Goal: Task Accomplishment & Management: Complete application form

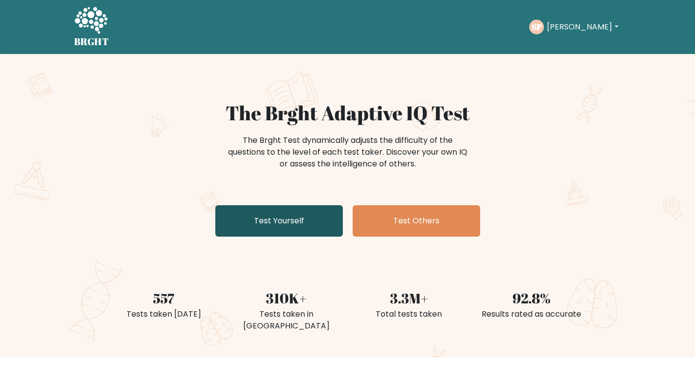
click at [262, 229] on link "Test Yourself" at bounding box center [279, 220] width 128 height 31
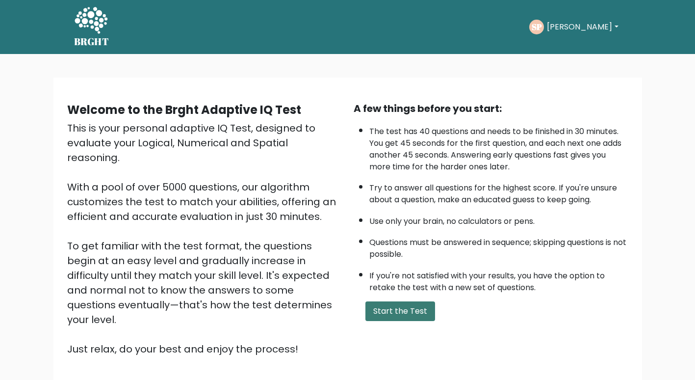
click at [379, 307] on button "Start the Test" at bounding box center [400, 311] width 70 height 20
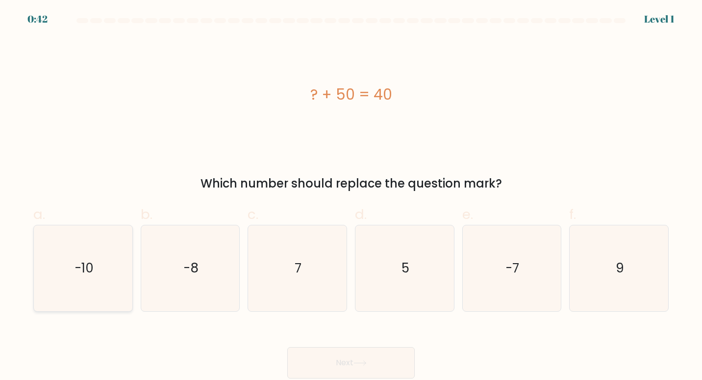
click at [87, 287] on icon "-10" at bounding box center [83, 268] width 86 height 86
click at [351, 196] on input "a. -10" at bounding box center [351, 193] width 0 height 6
radio input "true"
click at [321, 359] on button "Next" at bounding box center [351, 362] width 128 height 31
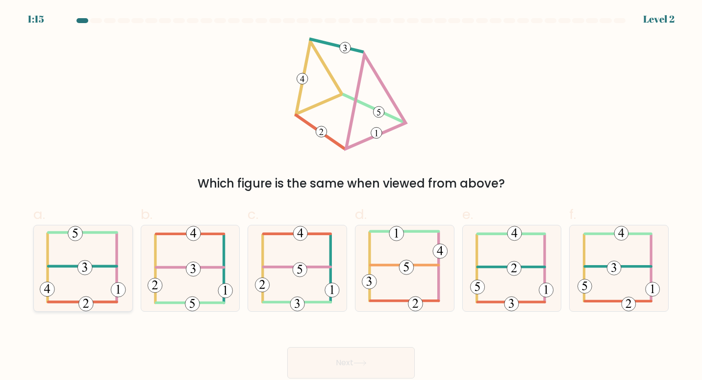
click at [102, 261] on icon at bounding box center [83, 268] width 86 height 86
click at [351, 196] on input "a." at bounding box center [351, 193] width 0 height 6
radio input "true"
click at [360, 354] on button "Next" at bounding box center [351, 362] width 128 height 31
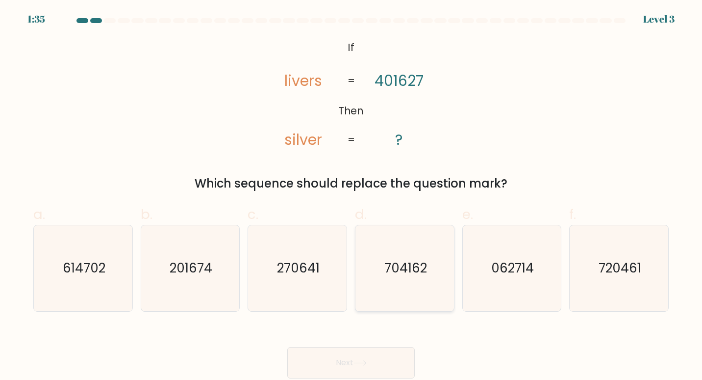
click at [400, 263] on text "704162" at bounding box center [405, 267] width 43 height 18
click at [352, 196] on input "d. 704162" at bounding box center [351, 193] width 0 height 6
radio input "true"
click at [362, 352] on button "Next" at bounding box center [351, 362] width 128 height 31
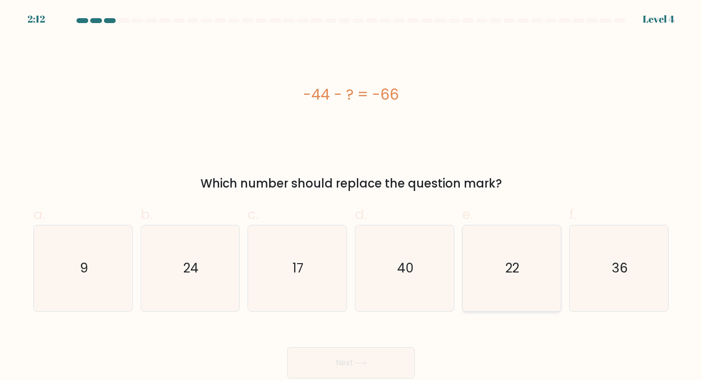
click at [512, 260] on text "22" at bounding box center [513, 267] width 14 height 18
click at [352, 196] on input "e. 22" at bounding box center [351, 193] width 0 height 6
radio input "true"
click at [397, 363] on button "Next" at bounding box center [351, 362] width 128 height 31
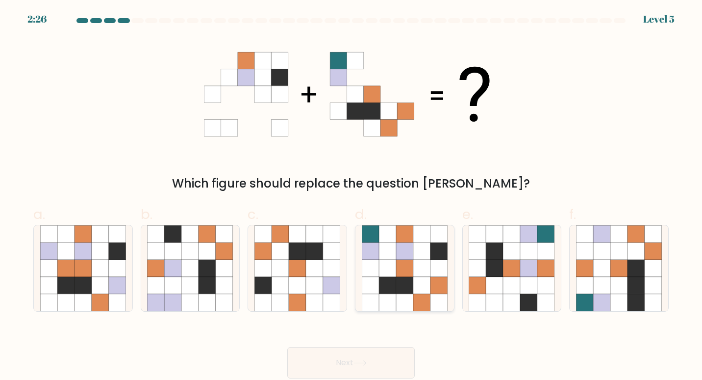
click at [429, 280] on icon at bounding box center [421, 285] width 17 height 17
click at [352, 196] on input "d." at bounding box center [351, 193] width 0 height 6
radio input "true"
click at [390, 363] on button "Next" at bounding box center [351, 362] width 128 height 31
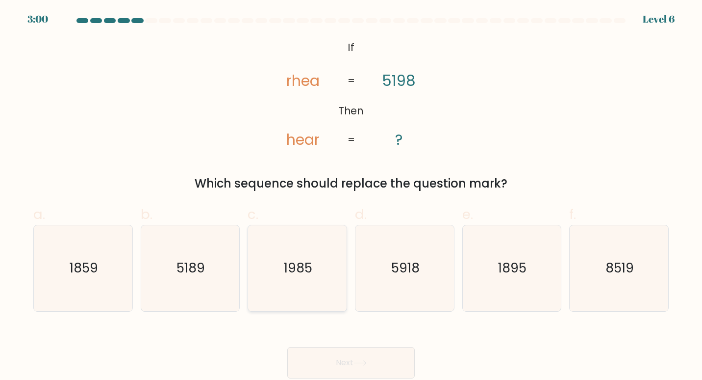
click at [307, 266] on text "1985" at bounding box center [298, 267] width 28 height 18
click at [351, 196] on input "c. 1985" at bounding box center [351, 193] width 0 height 6
radio input "true"
click at [362, 360] on button "Next" at bounding box center [351, 362] width 128 height 31
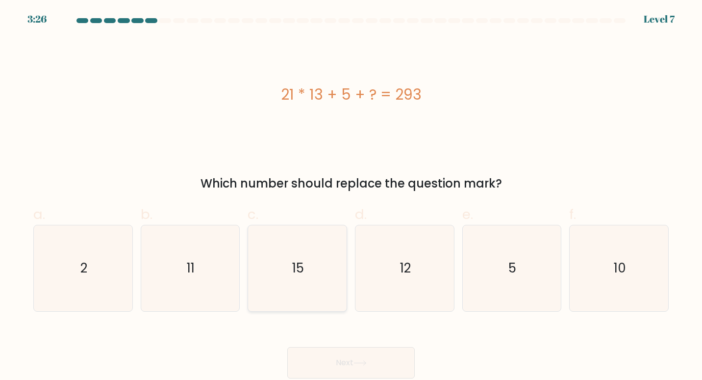
click at [309, 259] on icon "15" at bounding box center [298, 268] width 86 height 86
click at [351, 196] on input "c. 15" at bounding box center [351, 193] width 0 height 6
radio input "true"
click at [350, 362] on button "Next" at bounding box center [351, 362] width 128 height 31
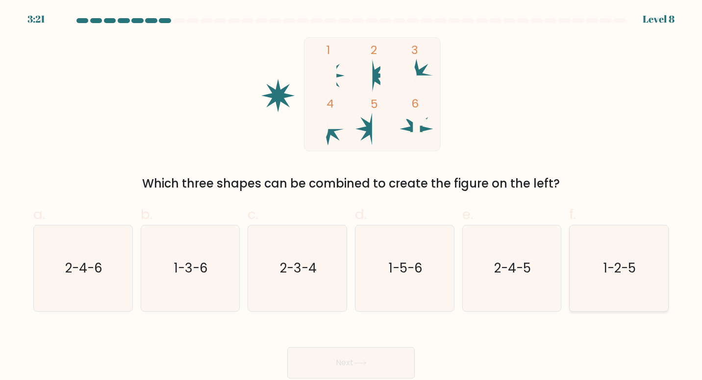
click at [613, 257] on icon "1-2-5" at bounding box center [619, 268] width 86 height 86
click at [352, 196] on input "f. 1-2-5" at bounding box center [351, 193] width 0 height 6
radio input "true"
click at [379, 369] on button "Next" at bounding box center [351, 362] width 128 height 31
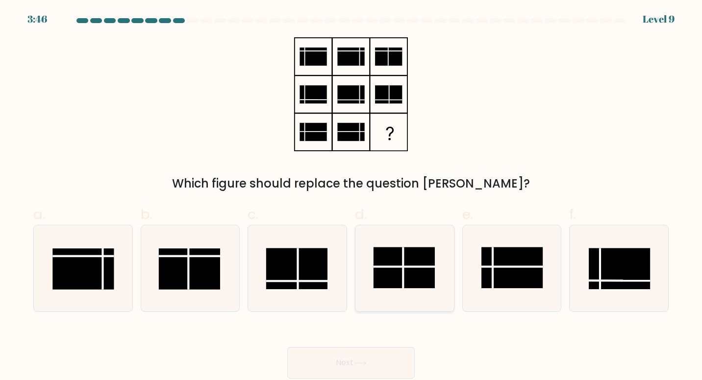
click at [404, 259] on rect at bounding box center [404, 267] width 62 height 41
click at [352, 196] on input "d." at bounding box center [351, 193] width 0 height 6
radio input "true"
click at [381, 359] on button "Next" at bounding box center [351, 362] width 128 height 31
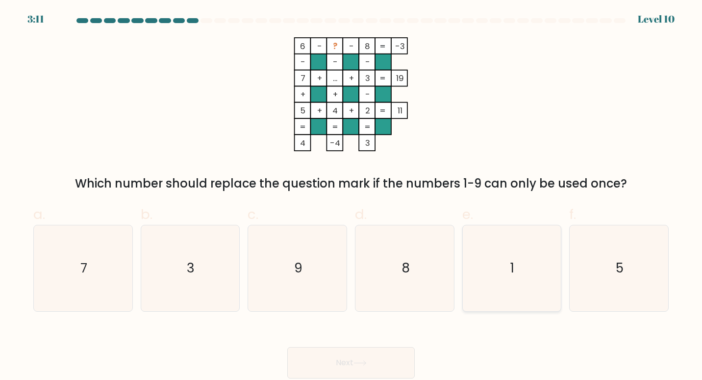
click at [513, 280] on icon "1" at bounding box center [512, 268] width 86 height 86
click at [352, 196] on input "e. 1" at bounding box center [351, 193] width 0 height 6
radio input "true"
click at [392, 360] on button "Next" at bounding box center [351, 362] width 128 height 31
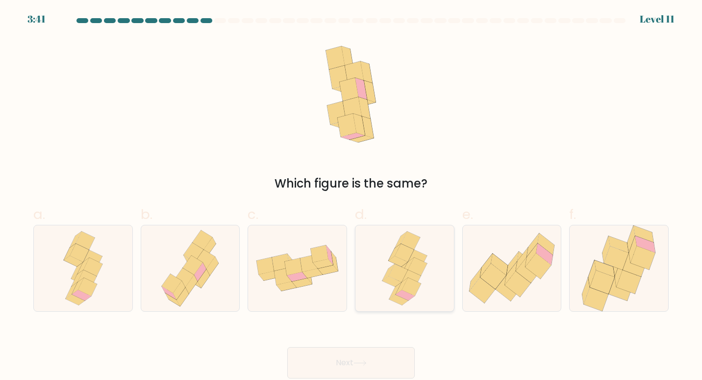
click at [413, 271] on icon at bounding box center [417, 266] width 19 height 18
click at [352, 196] on input "d." at bounding box center [351, 193] width 0 height 6
radio input "true"
click at [387, 358] on button "Next" at bounding box center [351, 362] width 128 height 31
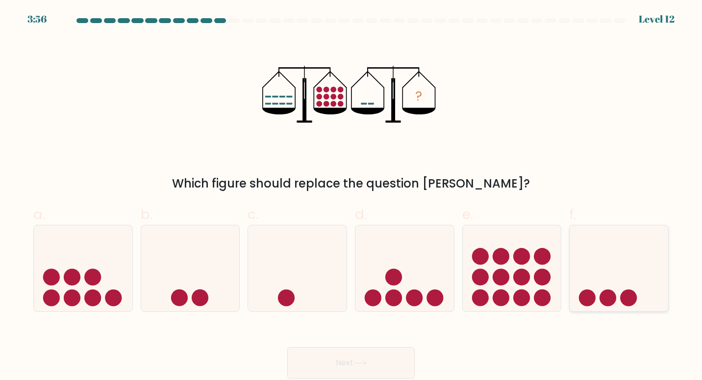
click at [631, 267] on icon at bounding box center [619, 267] width 99 height 81
click at [352, 196] on input "f." at bounding box center [351, 193] width 0 height 6
radio input "true"
click at [392, 352] on button "Next" at bounding box center [351, 362] width 128 height 31
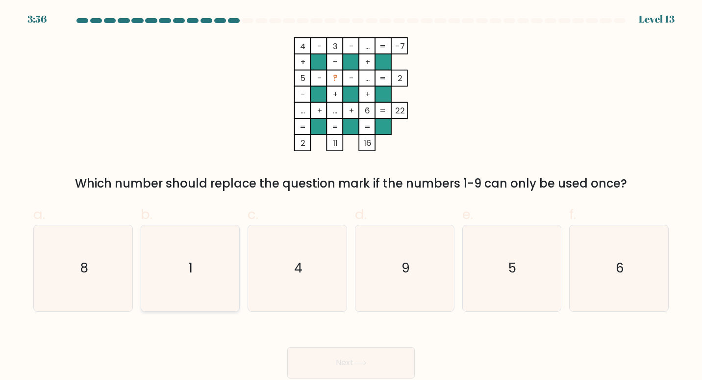
click at [199, 262] on icon "1" at bounding box center [190, 268] width 86 height 86
click at [351, 196] on input "b. 1" at bounding box center [351, 193] width 0 height 6
radio input "true"
click at [316, 354] on button "Next" at bounding box center [351, 362] width 128 height 31
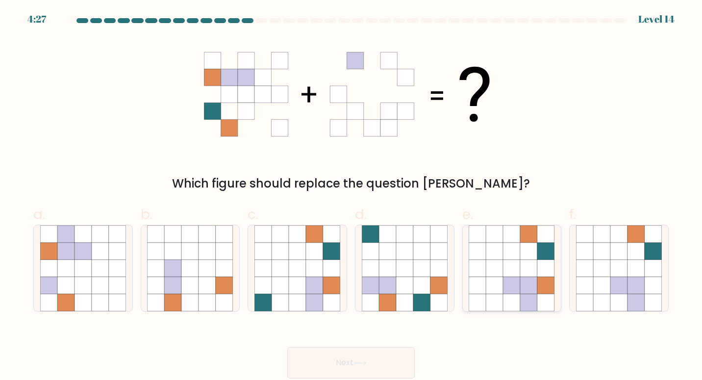
click at [529, 272] on icon at bounding box center [528, 267] width 17 height 17
click at [352, 196] on input "e." at bounding box center [351, 193] width 0 height 6
radio input "true"
click at [375, 368] on button "Next" at bounding box center [351, 362] width 128 height 31
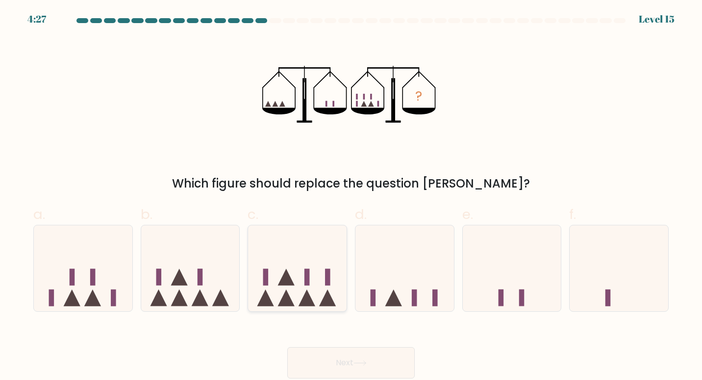
click at [313, 285] on icon at bounding box center [297, 267] width 99 height 81
click at [351, 196] on input "c." at bounding box center [351, 193] width 0 height 6
radio input "true"
click at [373, 357] on button "Next" at bounding box center [351, 362] width 128 height 31
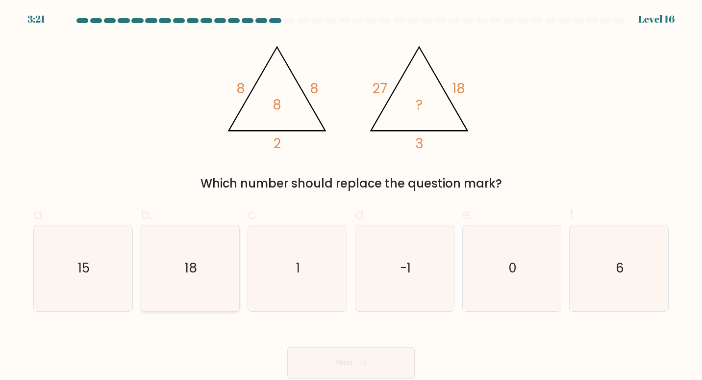
click at [199, 245] on icon "18" at bounding box center [190, 268] width 86 height 86
click at [351, 196] on input "b. 18" at bounding box center [351, 193] width 0 height 6
radio input "true"
click at [329, 365] on button "Next" at bounding box center [351, 362] width 128 height 31
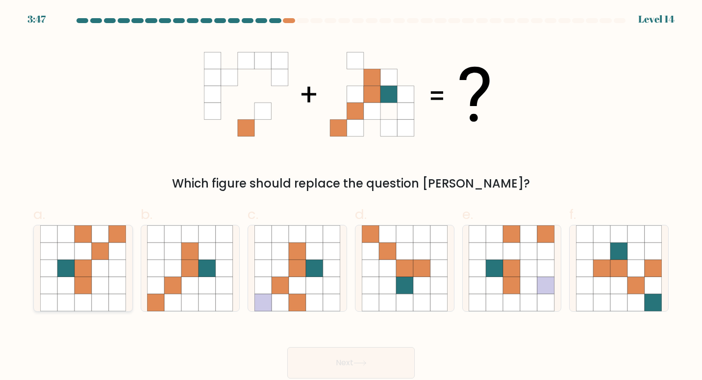
click at [89, 274] on icon at bounding box center [83, 267] width 17 height 17
click at [351, 196] on input "a." at bounding box center [351, 193] width 0 height 6
radio input "true"
click at [321, 355] on button "Next" at bounding box center [351, 362] width 128 height 31
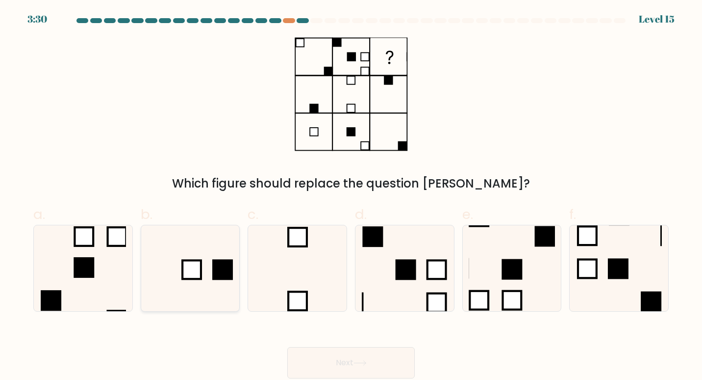
click at [185, 261] on rect at bounding box center [192, 269] width 19 height 19
click at [351, 196] on input "b." at bounding box center [351, 193] width 0 height 6
radio input "true"
click at [330, 358] on button "Next" at bounding box center [351, 362] width 128 height 31
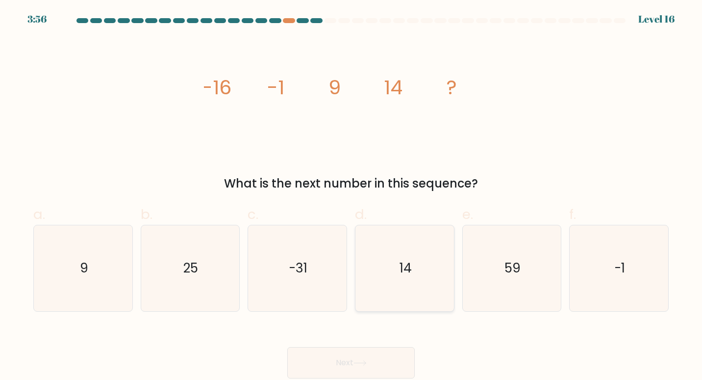
click at [417, 234] on icon "14" at bounding box center [405, 268] width 86 height 86
click at [352, 196] on input "d. 14" at bounding box center [351, 193] width 0 height 6
radio input "true"
click at [365, 358] on button "Next" at bounding box center [351, 362] width 128 height 31
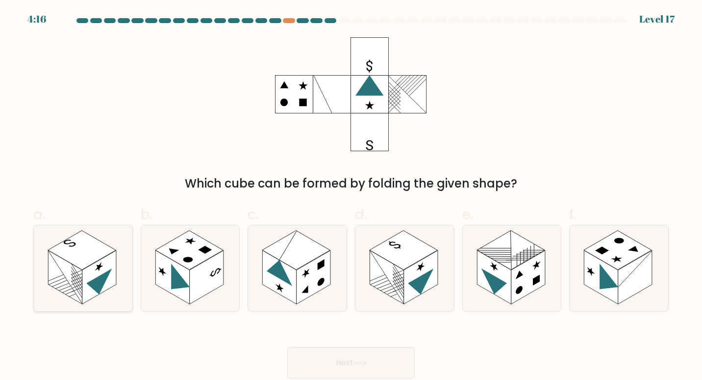
click at [119, 264] on icon at bounding box center [83, 268] width 99 height 86
click at [351, 196] on input "a." at bounding box center [351, 193] width 0 height 6
radio input "true"
click at [345, 366] on button "Next" at bounding box center [351, 362] width 128 height 31
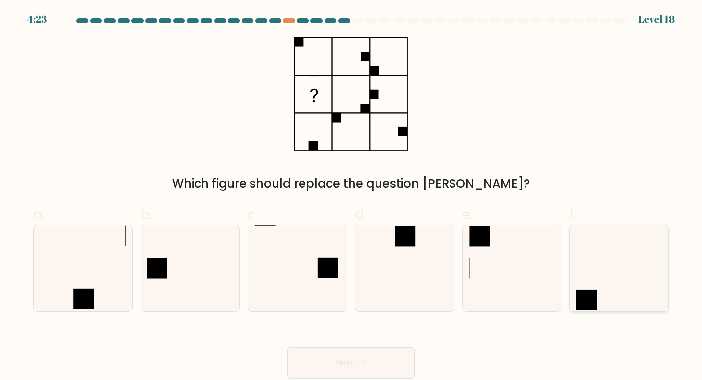
click at [602, 262] on icon at bounding box center [619, 268] width 86 height 86
click at [352, 196] on input "f." at bounding box center [351, 193] width 0 height 6
radio input "true"
click at [331, 357] on button "Next" at bounding box center [351, 362] width 128 height 31
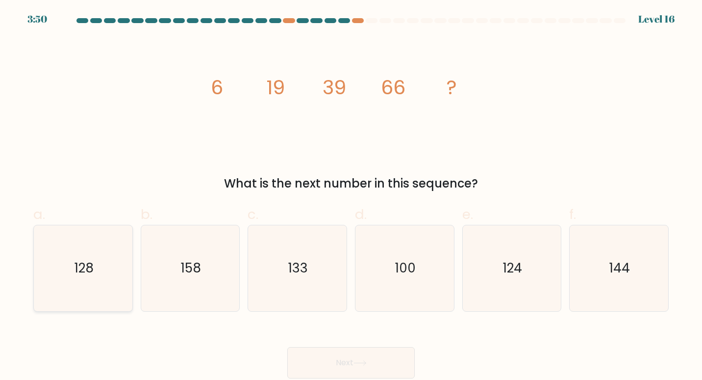
click at [95, 288] on icon "128" at bounding box center [83, 268] width 86 height 86
click at [351, 196] on input "a. 128" at bounding box center [351, 193] width 0 height 6
radio input "true"
click at [335, 354] on button "Next" at bounding box center [351, 362] width 128 height 31
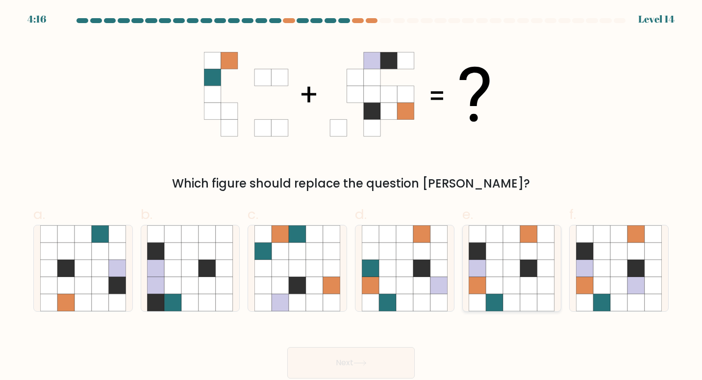
click at [518, 280] on icon at bounding box center [511, 285] width 17 height 17
click at [352, 196] on input "e." at bounding box center [351, 193] width 0 height 6
radio input "true"
click at [366, 364] on icon at bounding box center [360, 362] width 13 height 5
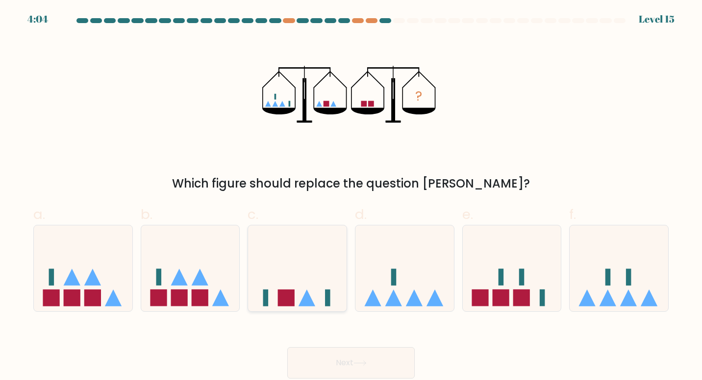
click at [292, 281] on icon at bounding box center [297, 267] width 99 height 81
click at [351, 196] on input "c." at bounding box center [351, 193] width 0 height 6
radio input "true"
click at [346, 357] on button "Next" at bounding box center [351, 362] width 128 height 31
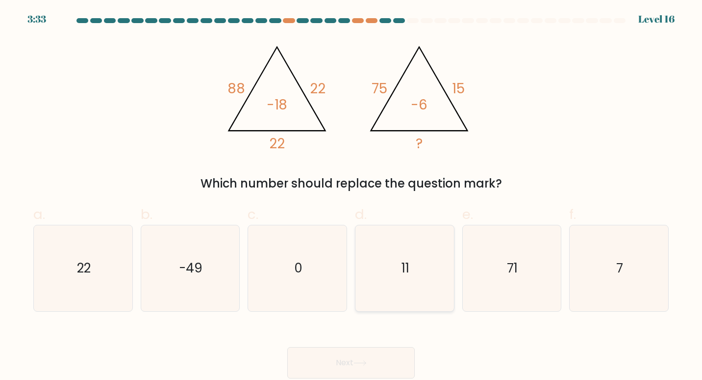
click at [407, 246] on icon "11" at bounding box center [405, 268] width 86 height 86
click at [352, 196] on input "d. 11" at bounding box center [351, 193] width 0 height 6
radio input "true"
click at [336, 358] on button "Next" at bounding box center [351, 362] width 128 height 31
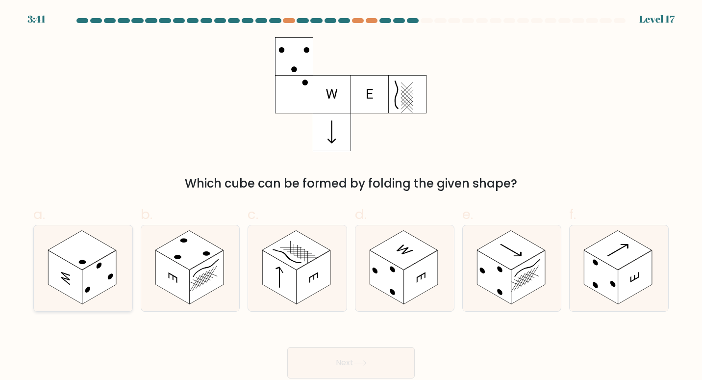
click at [95, 292] on rect at bounding box center [99, 277] width 34 height 54
click at [351, 196] on input "a." at bounding box center [351, 193] width 0 height 6
radio input "true"
click at [318, 353] on button "Next" at bounding box center [351, 362] width 128 height 31
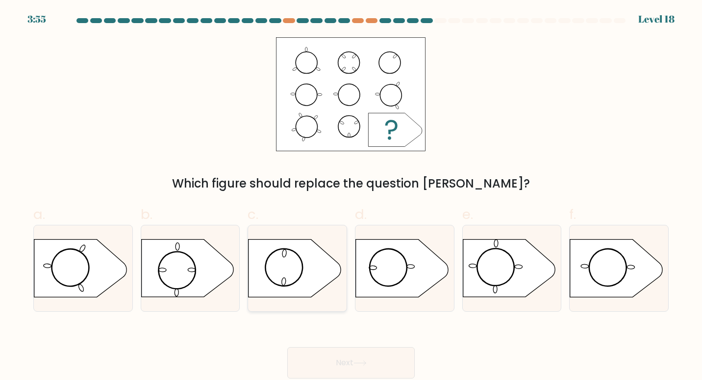
click at [314, 265] on icon at bounding box center [295, 267] width 92 height 57
click at [351, 196] on input "c." at bounding box center [351, 193] width 0 height 6
radio input "true"
click at [358, 366] on button "Next" at bounding box center [351, 362] width 128 height 31
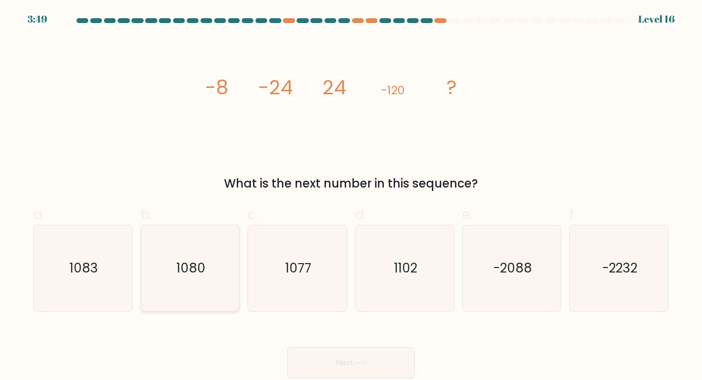
click at [215, 241] on icon "1080" at bounding box center [190, 268] width 86 height 86
click at [351, 196] on input "b. 1080" at bounding box center [351, 193] width 0 height 6
radio input "true"
click at [360, 353] on button "Next" at bounding box center [351, 362] width 128 height 31
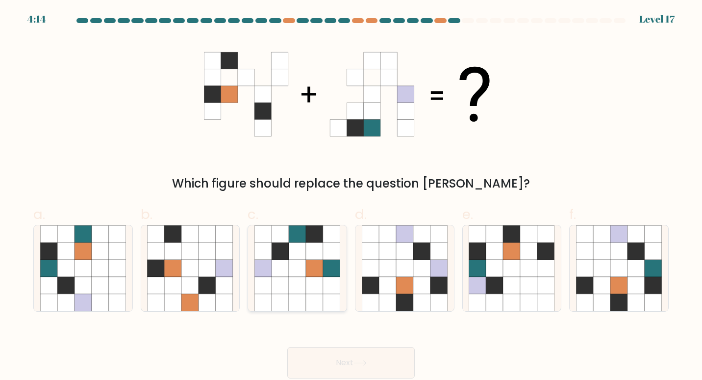
click at [291, 277] on icon at bounding box center [297, 285] width 17 height 17
click at [351, 196] on input "c." at bounding box center [351, 193] width 0 height 6
radio input "true"
click at [647, 269] on icon at bounding box center [653, 267] width 17 height 17
click at [352, 196] on input "f." at bounding box center [351, 193] width 0 height 6
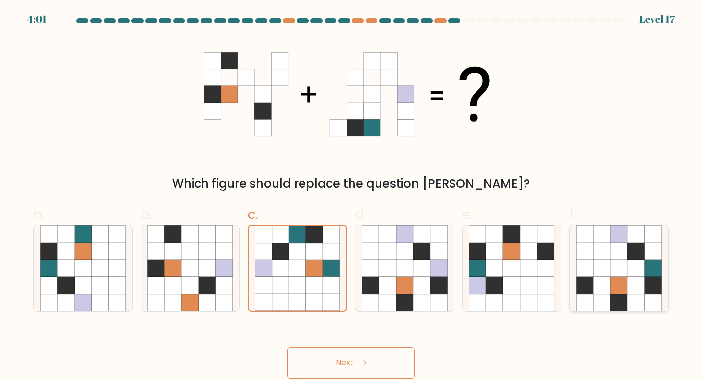
radio input "true"
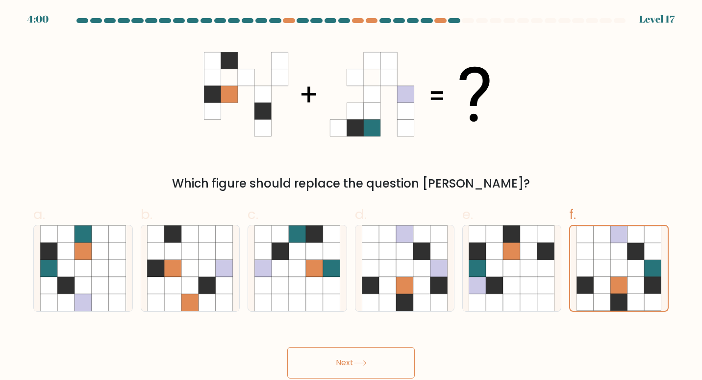
click at [387, 360] on button "Next" at bounding box center [351, 362] width 128 height 31
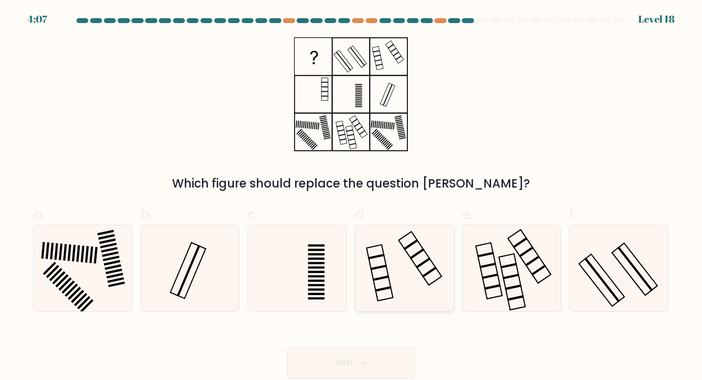
click at [410, 252] on icon at bounding box center [405, 268] width 86 height 86
click at [352, 196] on input "d." at bounding box center [351, 193] width 0 height 6
radio input "true"
click at [360, 362] on icon at bounding box center [360, 362] width 13 height 5
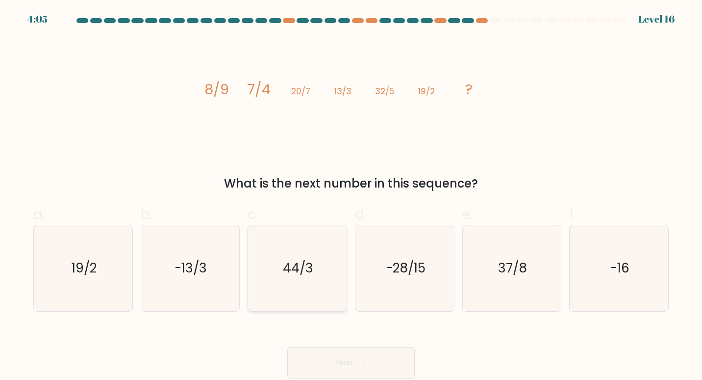
click at [284, 262] on text "44/3" at bounding box center [298, 267] width 30 height 18
click at [351, 196] on input "c. 44/3" at bounding box center [351, 193] width 0 height 6
radio input "true"
click at [334, 358] on button "Next" at bounding box center [351, 362] width 128 height 31
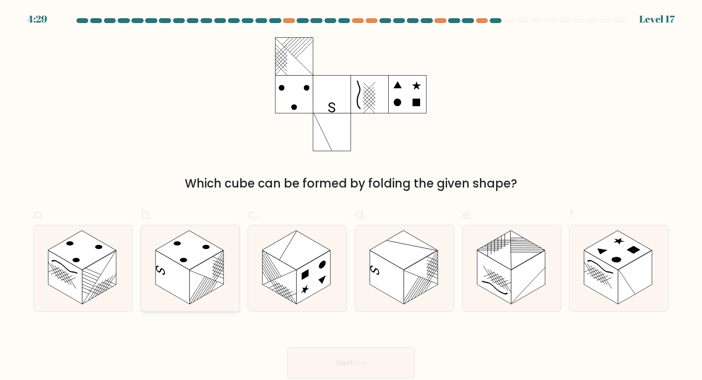
click at [210, 251] on rect at bounding box center [189, 249] width 68 height 39
click at [351, 196] on input "b." at bounding box center [351, 193] width 0 height 6
radio input "true"
click at [378, 365] on button "Next" at bounding box center [351, 362] width 128 height 31
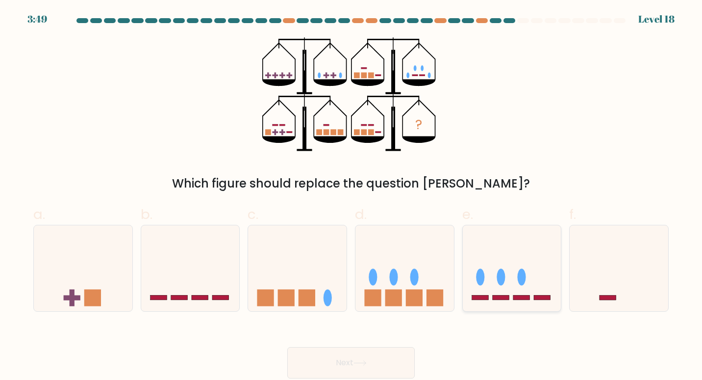
click at [507, 256] on icon at bounding box center [512, 267] width 99 height 81
click at [352, 196] on input "e." at bounding box center [351, 193] width 0 height 6
radio input "true"
click at [380, 352] on button "Next" at bounding box center [351, 362] width 128 height 31
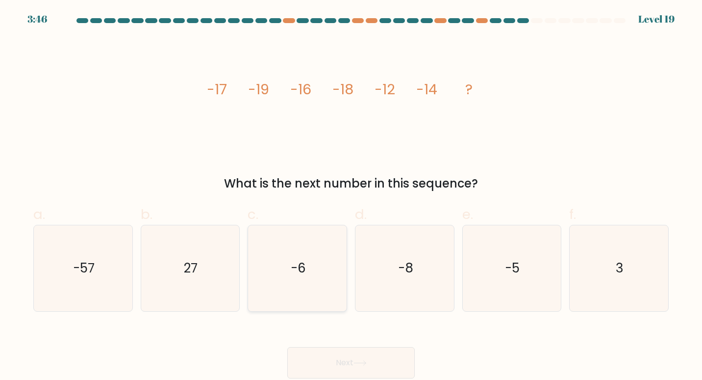
click at [310, 264] on icon "-6" at bounding box center [298, 268] width 86 height 86
click at [351, 196] on input "c. -6" at bounding box center [351, 193] width 0 height 6
radio input "true"
click at [377, 355] on button "Next" at bounding box center [351, 362] width 128 height 31
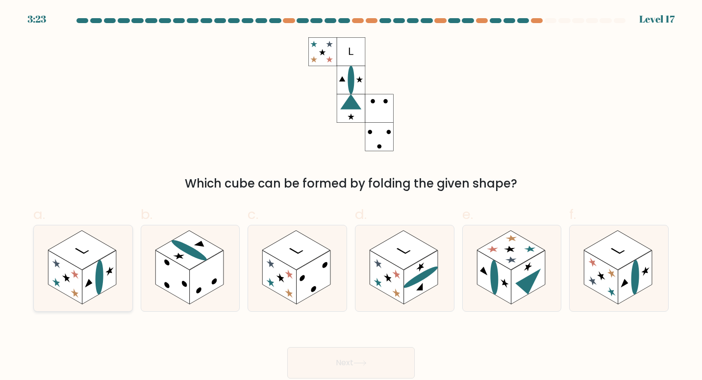
click at [125, 267] on icon at bounding box center [83, 268] width 99 height 86
click at [351, 196] on input "a." at bounding box center [351, 193] width 0 height 6
radio input "true"
click at [311, 366] on button "Next" at bounding box center [351, 362] width 128 height 31
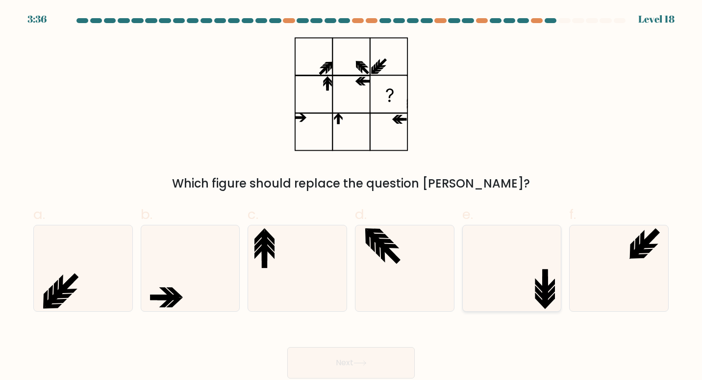
click at [526, 258] on icon at bounding box center [512, 268] width 86 height 86
click at [352, 196] on input "e." at bounding box center [351, 193] width 0 height 6
radio input "true"
click at [358, 353] on button "Next" at bounding box center [351, 362] width 128 height 31
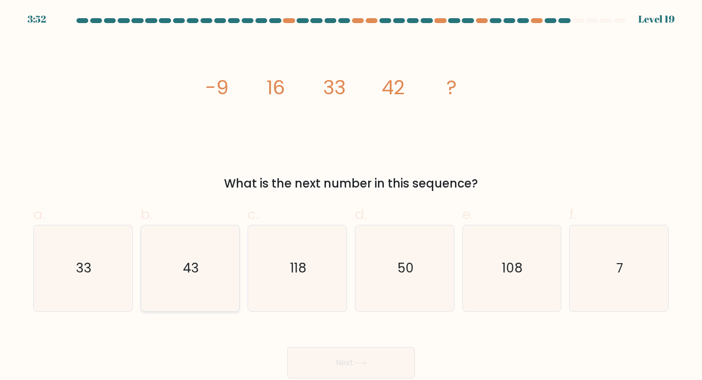
click at [207, 264] on icon "43" at bounding box center [190, 268] width 86 height 86
click at [351, 196] on input "b. 43" at bounding box center [351, 193] width 0 height 6
radio input "true"
click at [343, 355] on button "Next" at bounding box center [351, 362] width 128 height 31
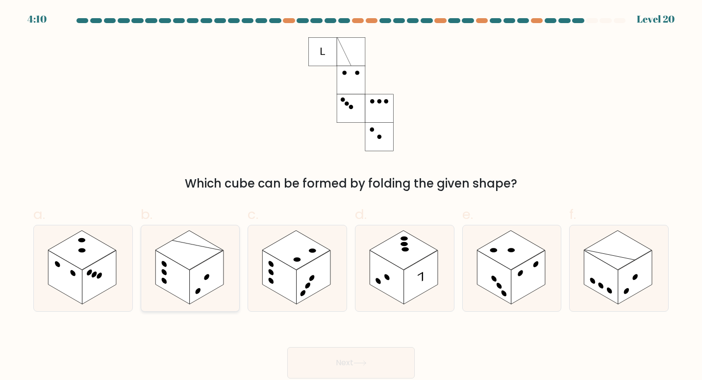
click at [179, 281] on rect at bounding box center [172, 277] width 34 height 54
click at [351, 196] on input "b." at bounding box center [351, 193] width 0 height 6
radio input "true"
click at [310, 357] on button "Next" at bounding box center [351, 362] width 128 height 31
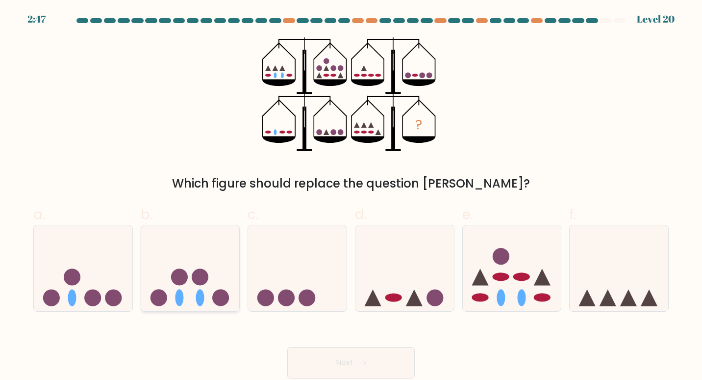
click at [220, 263] on icon at bounding box center [190, 267] width 99 height 81
click at [351, 196] on input "b." at bounding box center [351, 193] width 0 height 6
radio input "true"
click at [321, 366] on button "Next" at bounding box center [351, 362] width 128 height 31
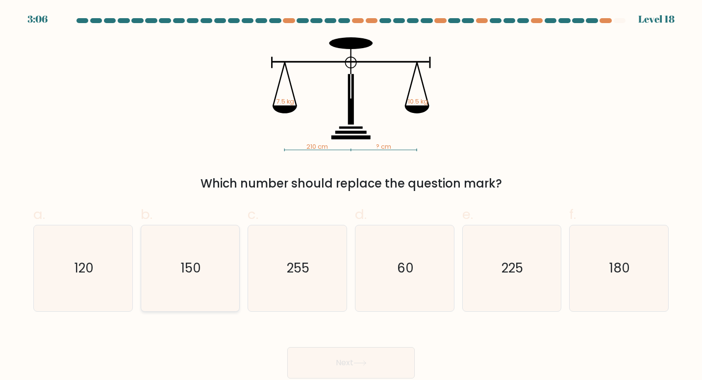
click at [216, 277] on icon "150" at bounding box center [190, 268] width 86 height 86
click at [351, 196] on input "b. 150" at bounding box center [351, 193] width 0 height 6
radio input "true"
click at [329, 353] on button "Next" at bounding box center [351, 362] width 128 height 31
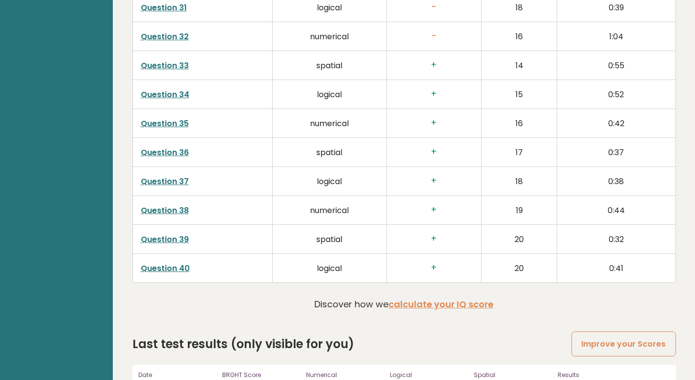
scroll to position [2541, 0]
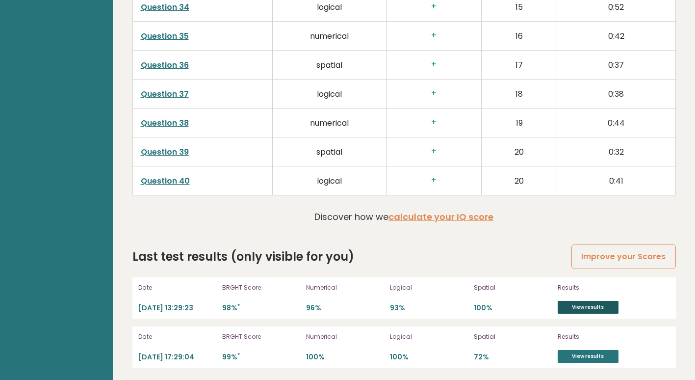
click at [583, 301] on link "View results" at bounding box center [588, 307] width 61 height 13
drag, startPoint x: 576, startPoint y: 363, endPoint x: 576, endPoint y: 354, distance: 8.8
click at [576, 354] on div "Date 2025-06-04 17:29:04 BRGHT Score 99% * Numerical 100% Logical 100% Spatial …" at bounding box center [403, 346] width 543 height 41
click at [576, 354] on link "View results" at bounding box center [588, 356] width 61 height 13
click at [584, 301] on link "View results" at bounding box center [588, 307] width 61 height 13
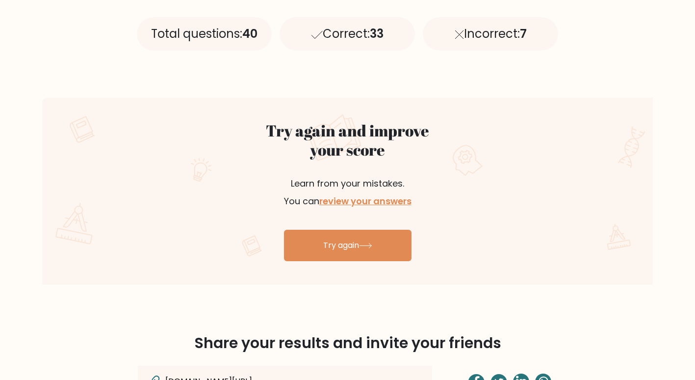
scroll to position [464, 0]
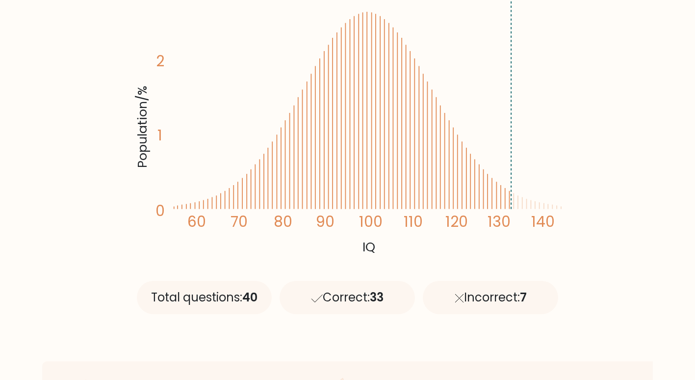
scroll to position [203, 0]
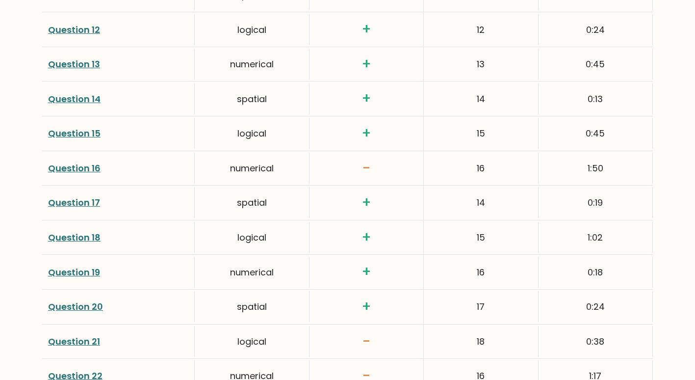
scroll to position [1790, 0]
click at [82, 164] on link "Question 16" at bounding box center [74, 167] width 52 height 12
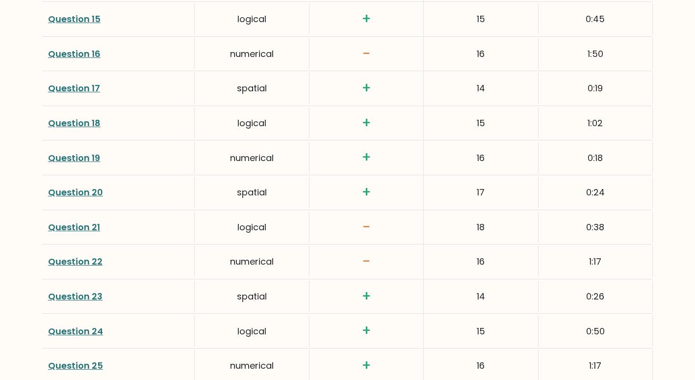
scroll to position [1907, 0]
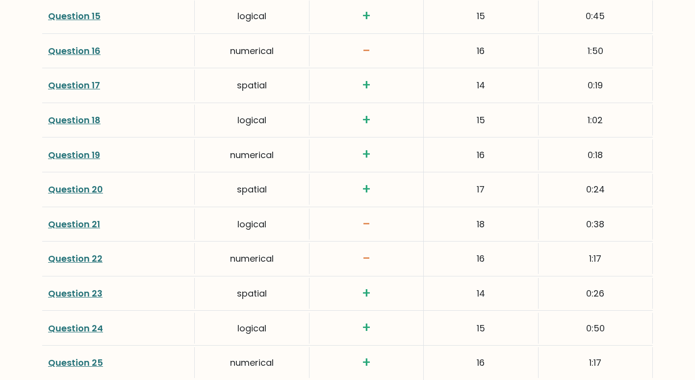
click at [87, 221] on link "Question 21" at bounding box center [74, 224] width 52 height 12
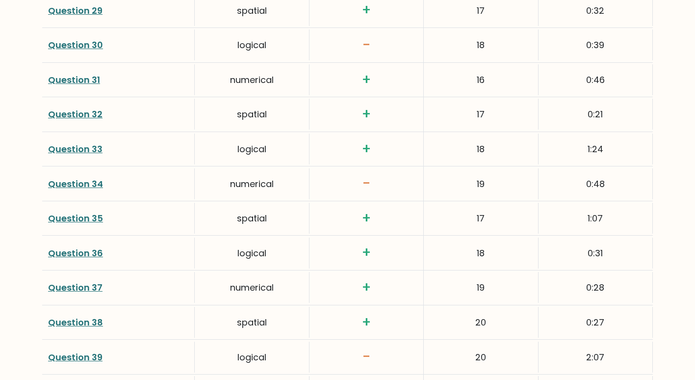
scroll to position [2579, 0]
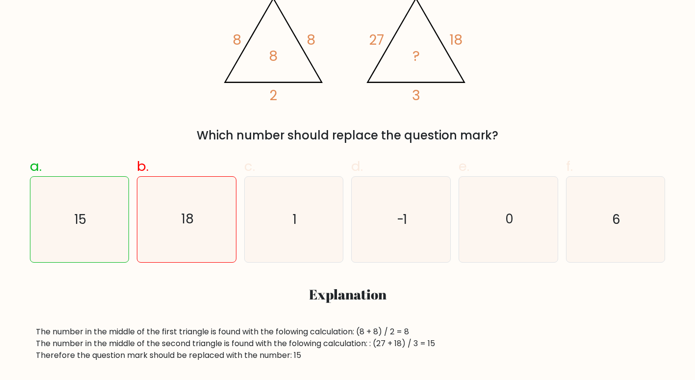
scroll to position [208, 0]
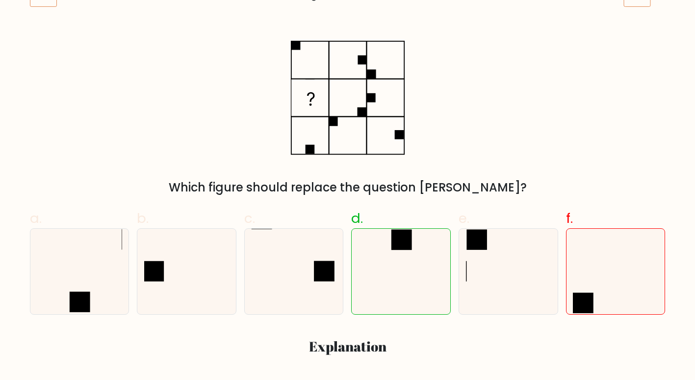
scroll to position [157, 0]
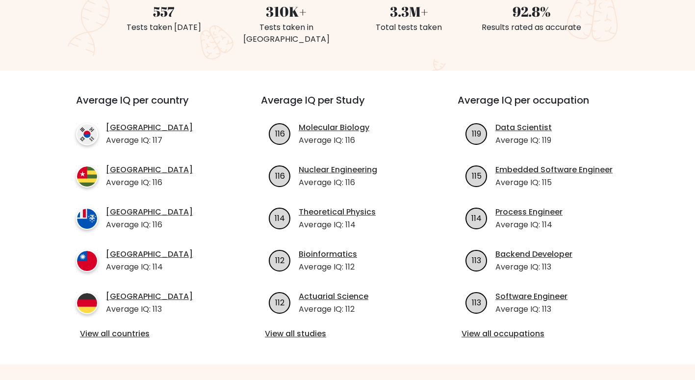
scroll to position [287, 0]
click at [318, 327] on link "View all studies" at bounding box center [347, 333] width 165 height 12
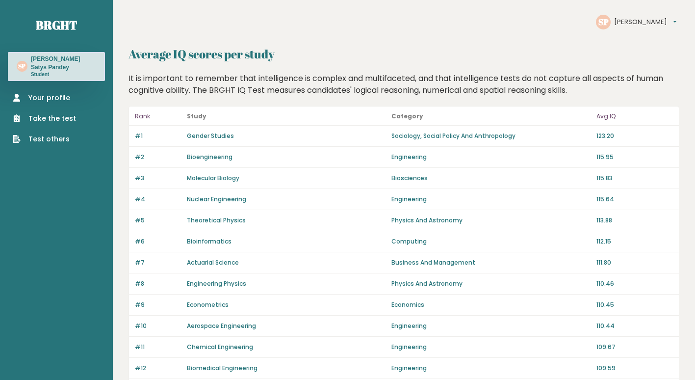
click at [202, 134] on link "Gender Studies" at bounding box center [210, 135] width 47 height 8
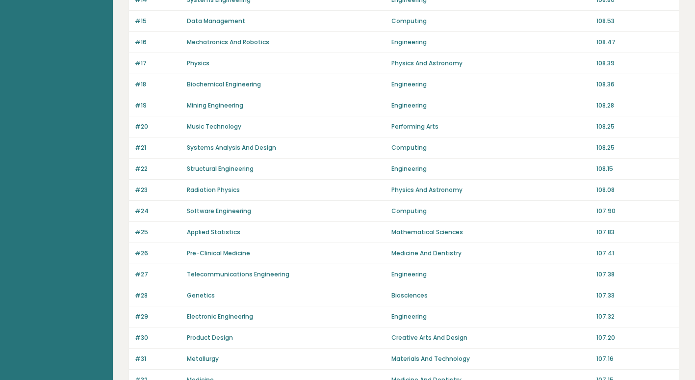
scroll to position [417, 0]
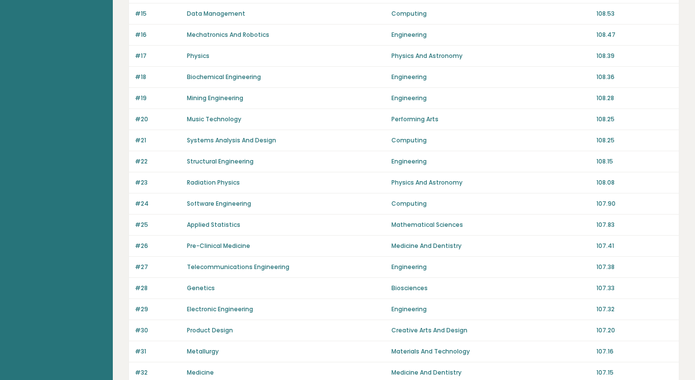
click at [232, 243] on link "Pre-Clinical Medicine" at bounding box center [218, 245] width 63 height 8
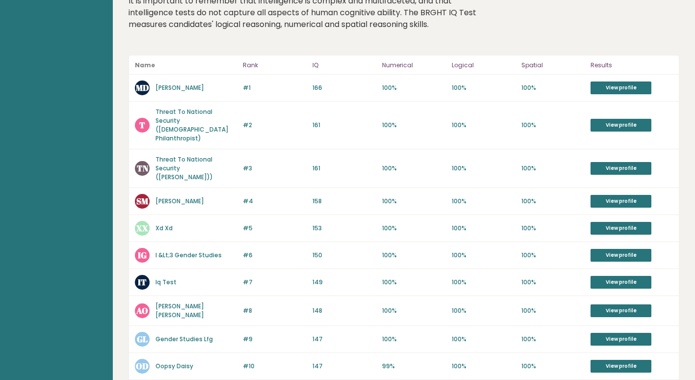
scroll to position [183, 0]
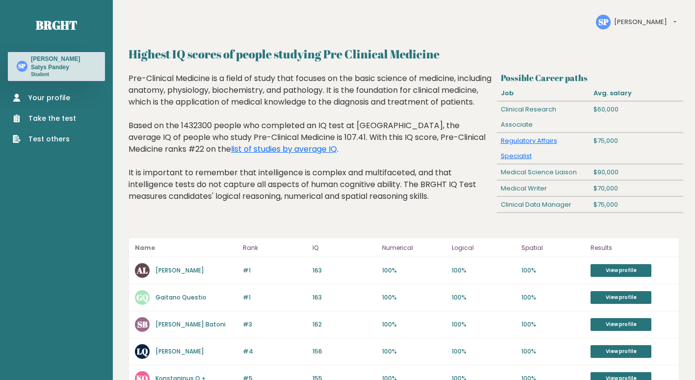
click at [45, 94] on link "Your profile" at bounding box center [44, 98] width 63 height 10
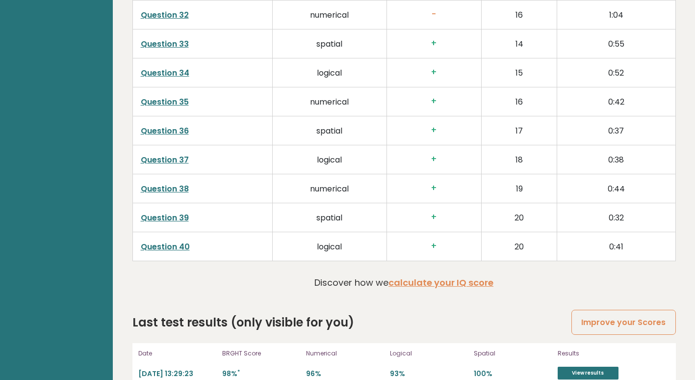
scroll to position [2541, 0]
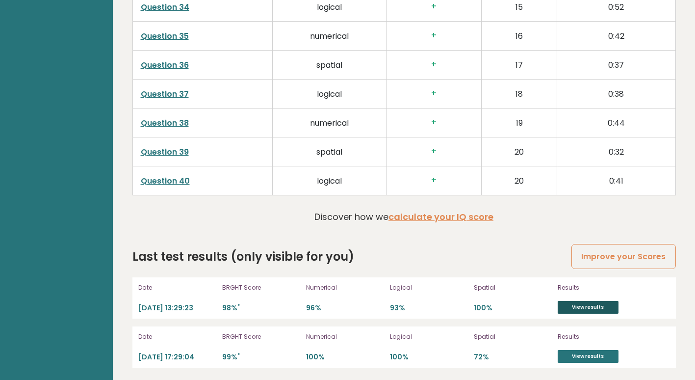
click at [583, 302] on link "View results" at bounding box center [588, 307] width 61 height 13
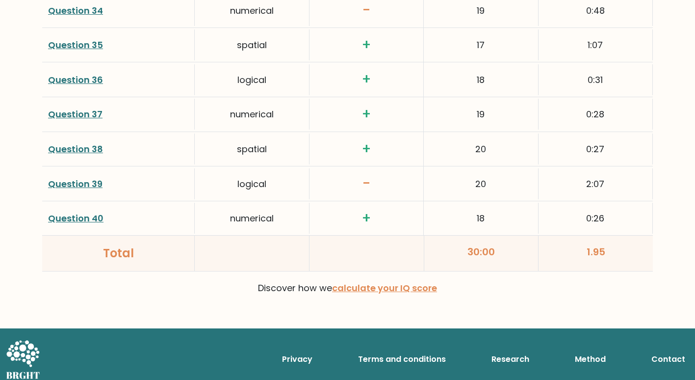
scroll to position [2570, 0]
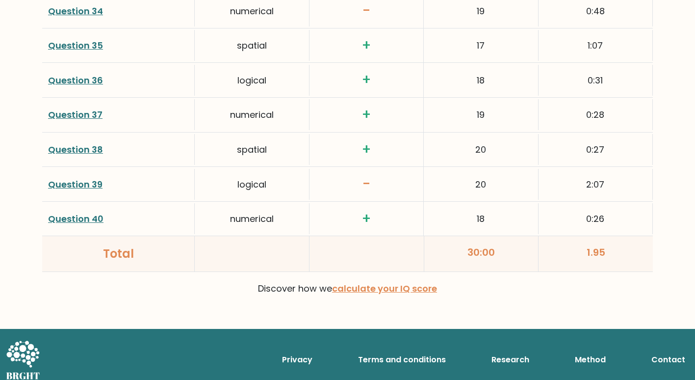
click at [84, 178] on link "Question 39" at bounding box center [75, 184] width 54 height 12
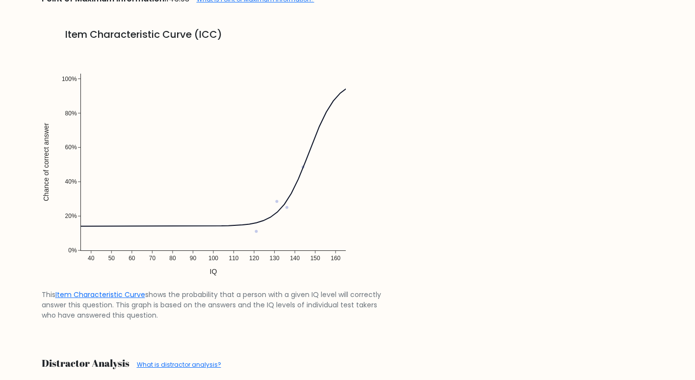
scroll to position [855, 0]
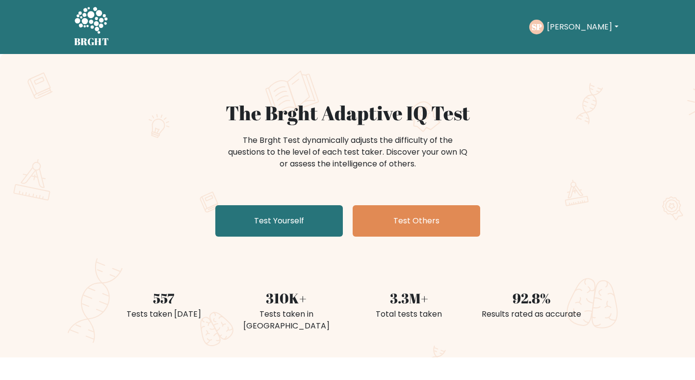
scroll to position [287, 0]
